Goal: Find specific page/section: Find specific page/section

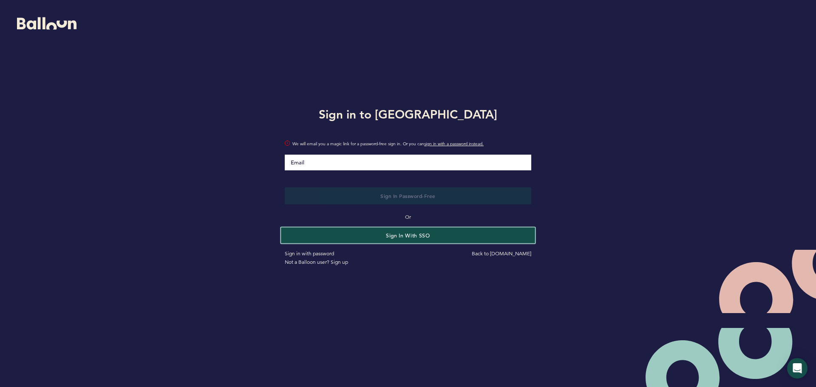
click at [366, 239] on button "Sign in with SSO" at bounding box center [408, 235] width 254 height 16
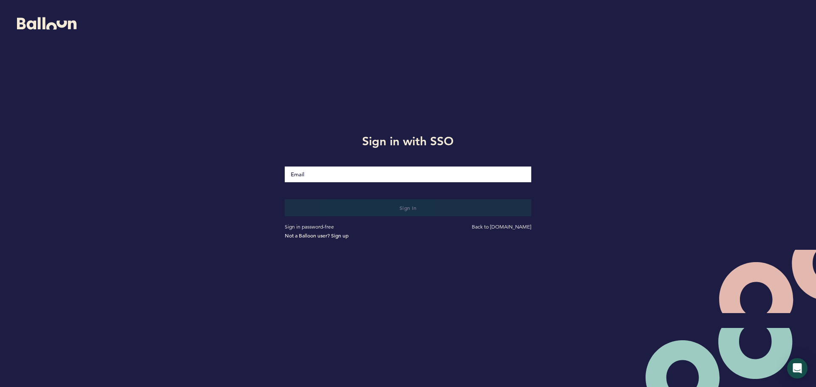
click at [369, 179] on input "Email" at bounding box center [408, 175] width 247 height 16
click at [372, 173] on input "Email" at bounding box center [408, 175] width 247 height 16
click at [367, 178] on input "Email" at bounding box center [408, 175] width 247 height 16
type input "[EMAIL_ADDRESS][DOMAIN_NAME]"
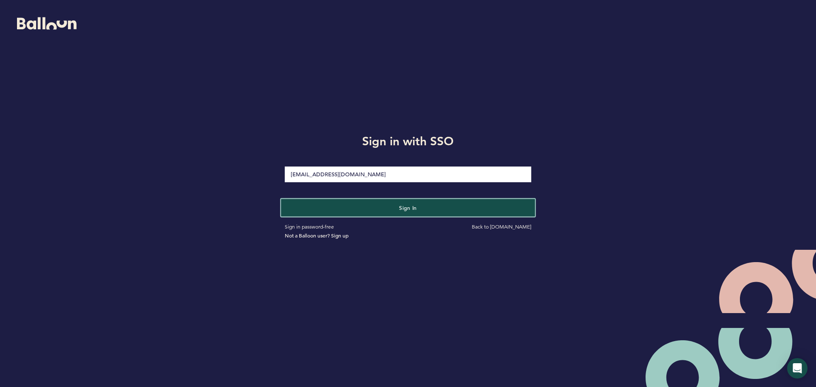
click at [361, 210] on button "Sign in" at bounding box center [408, 207] width 254 height 17
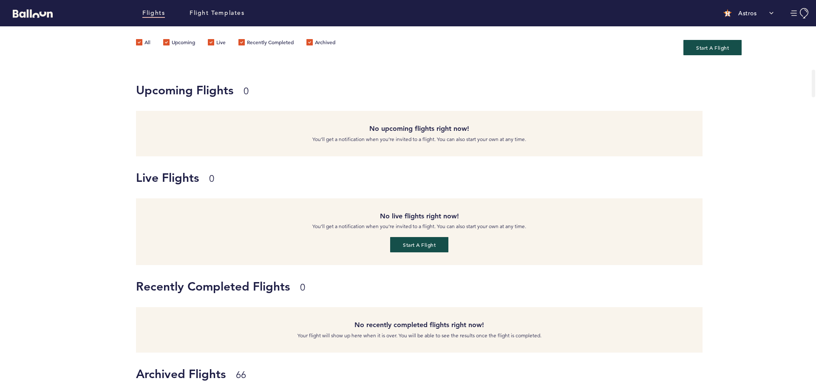
click at [71, 230] on div "Live Flights 0 No live flights right now! You’ll get a notification when you’re…" at bounding box center [408, 210] width 816 height 109
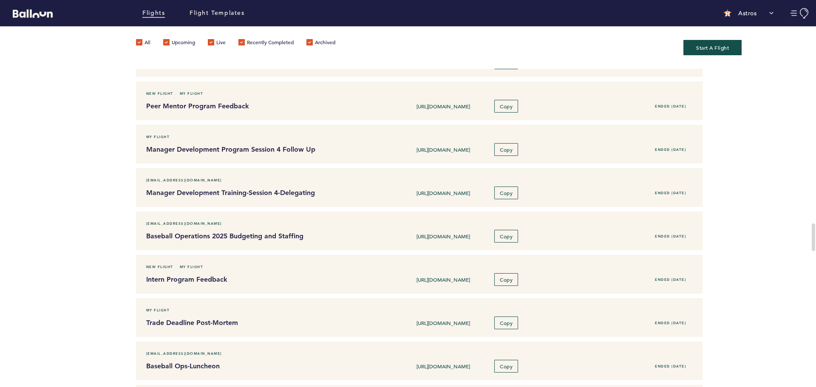
scroll to position [1548, 0]
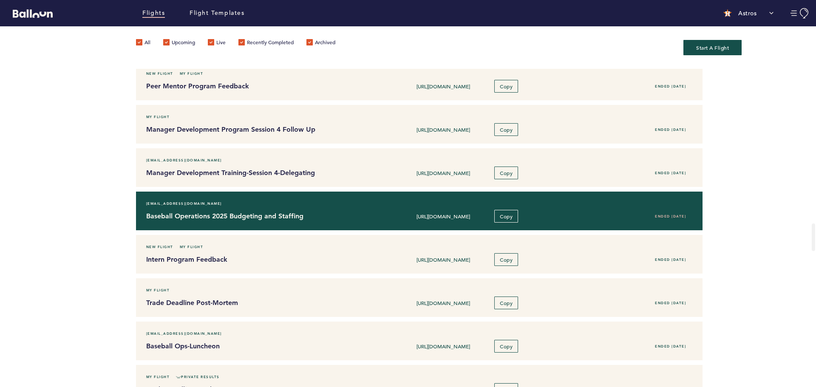
click at [281, 218] on h4 "Baseball Operations 2025 Budgeting and Staffing" at bounding box center [256, 216] width 220 height 10
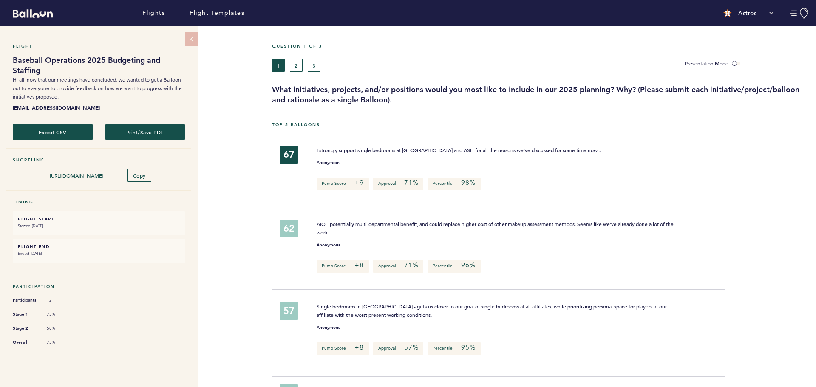
click at [233, 174] on div "Flight Baseball Operations 2025 Budgeting and Staffing Hi all, now that our mee…" at bounding box center [408, 206] width 816 height 361
click at [228, 201] on div "Flight Baseball Operations 2025 Budgeting and Staffing Hi all, now that our mee…" at bounding box center [408, 206] width 816 height 361
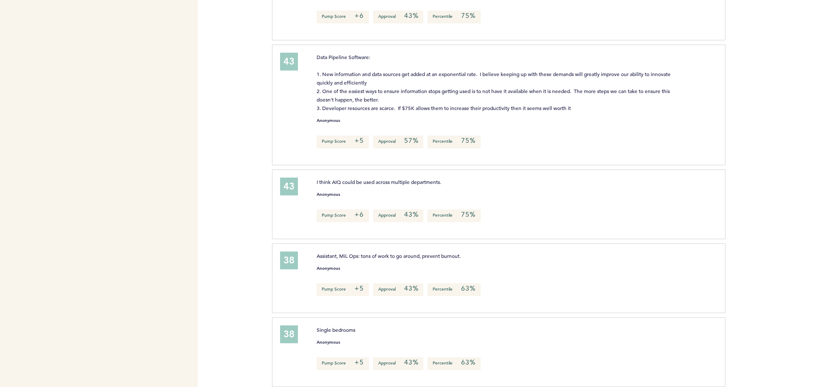
scroll to position [731, 0]
